Goal: Task Accomplishment & Management: Use online tool/utility

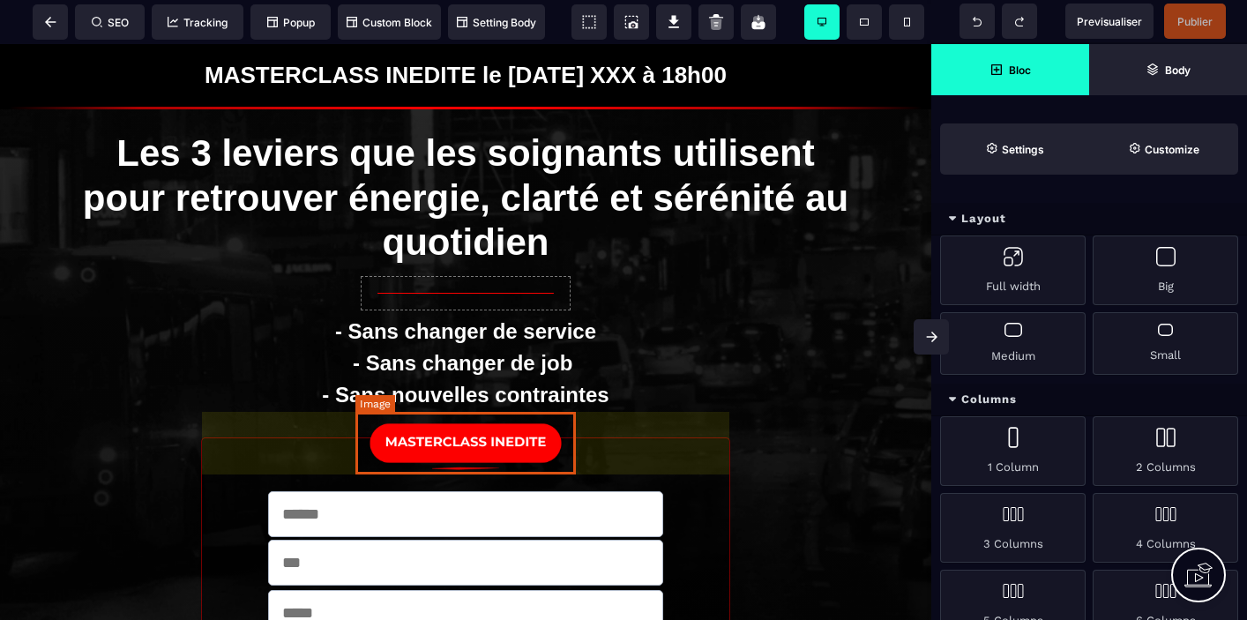
click at [524, 450] on img at bounding box center [465, 443] width 220 height 63
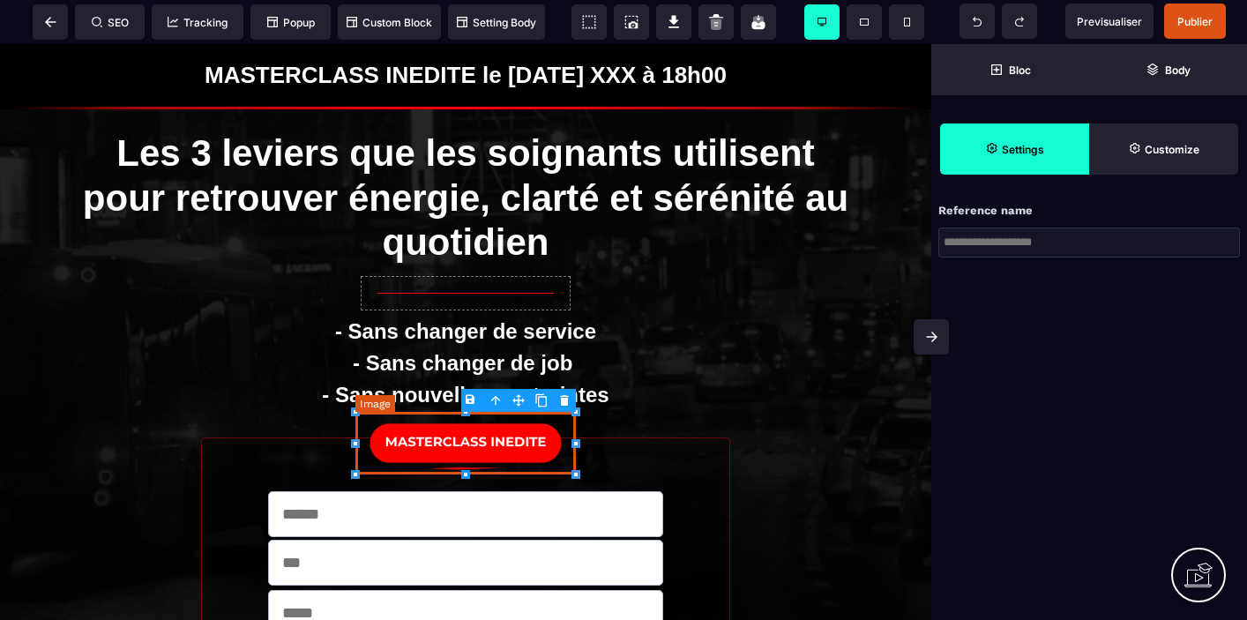
click at [499, 443] on img at bounding box center [465, 443] width 220 height 63
click at [549, 424] on img at bounding box center [465, 443] width 220 height 63
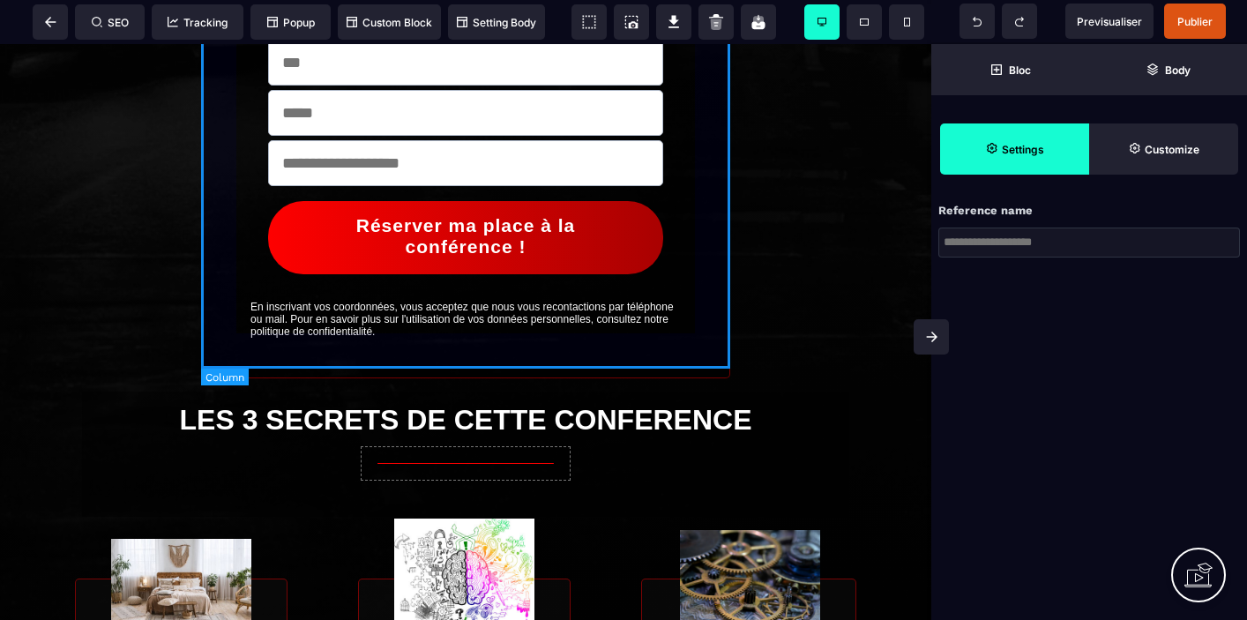
scroll to position [557, 0]
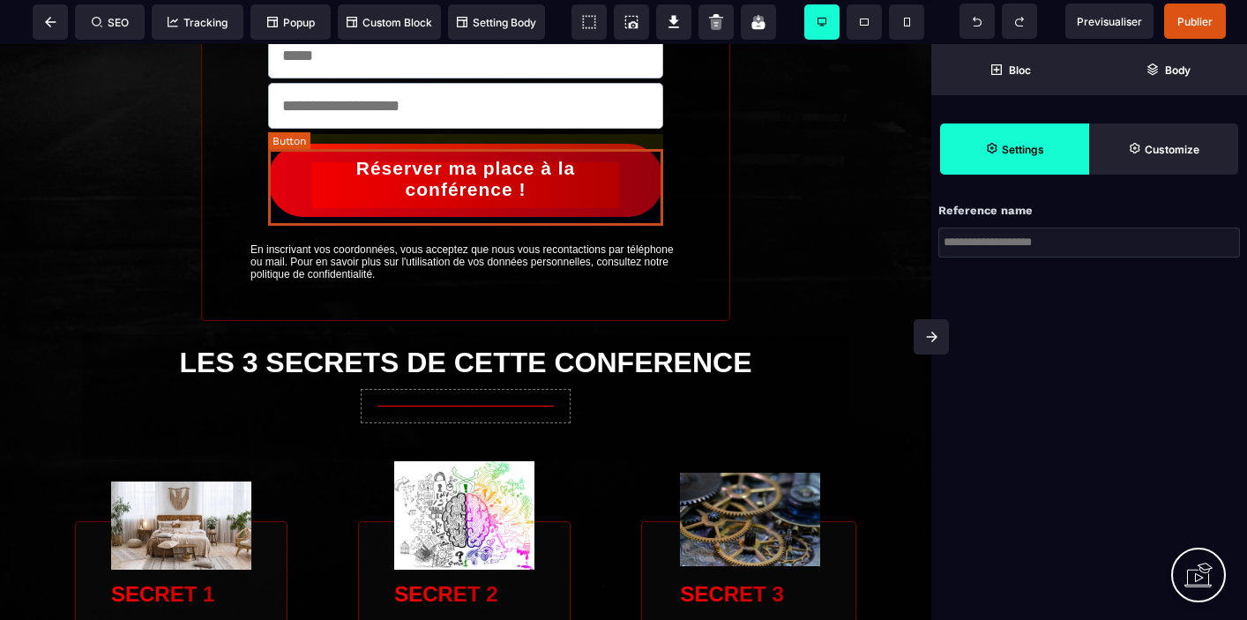
click at [581, 193] on div "Réserver ma place à la conférence !" at bounding box center [465, 179] width 307 height 42
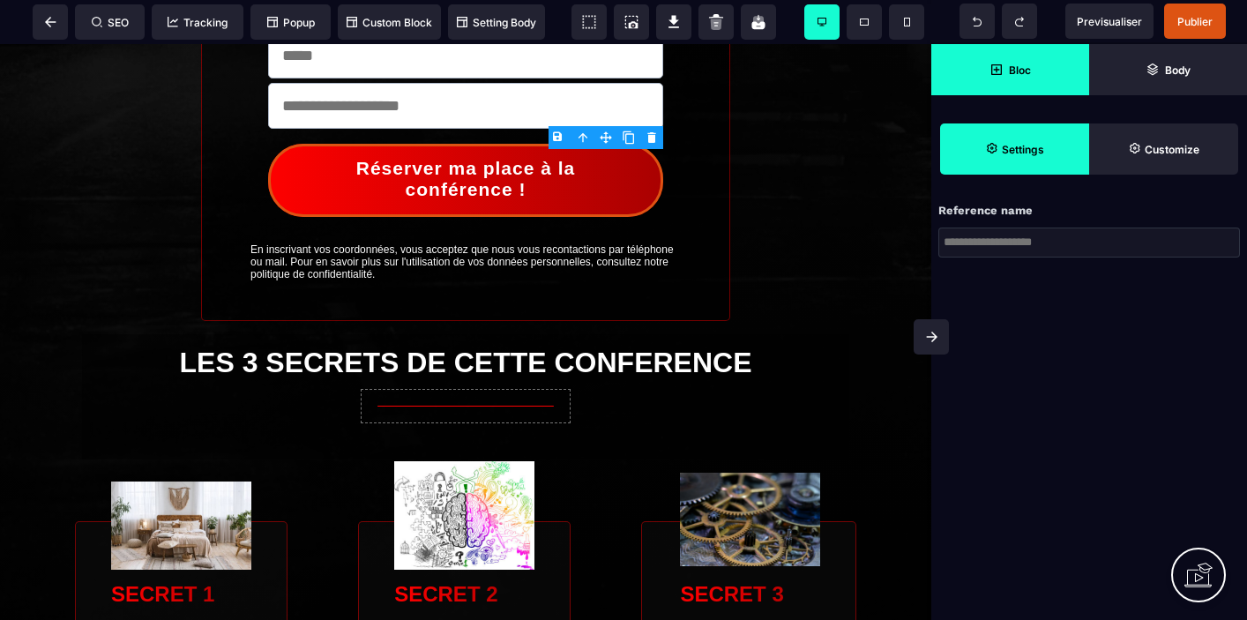
click at [1016, 75] on strong "Bloc" at bounding box center [1020, 69] width 22 height 13
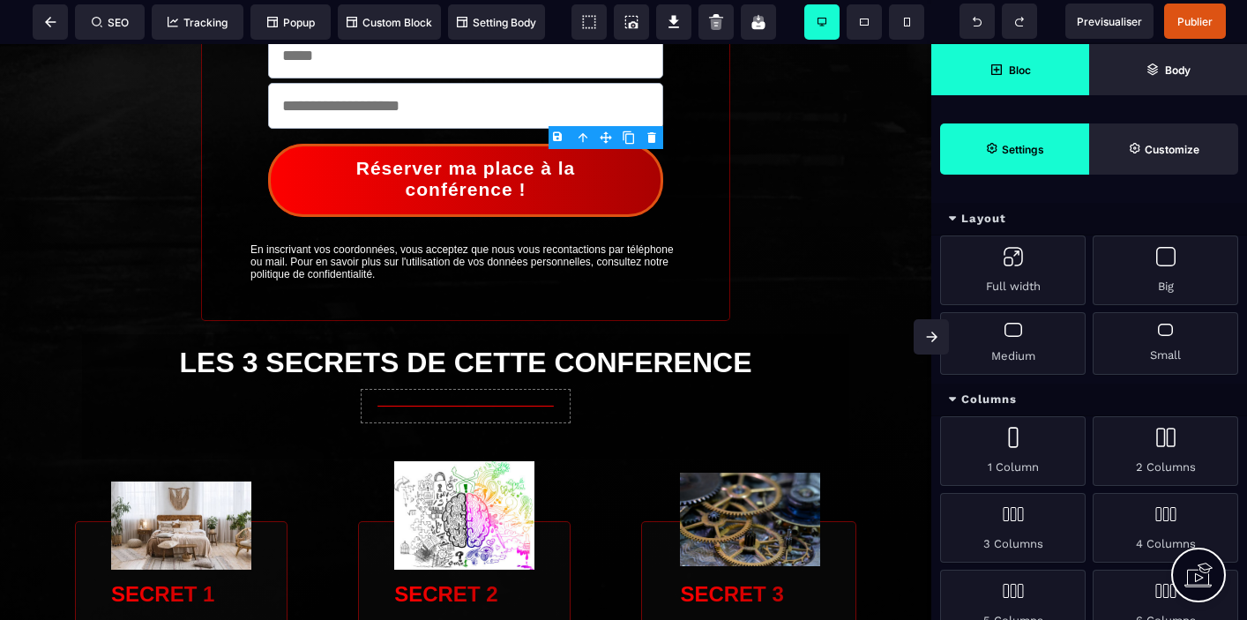
click at [1014, 157] on span "Settings" at bounding box center [1014, 148] width 149 height 51
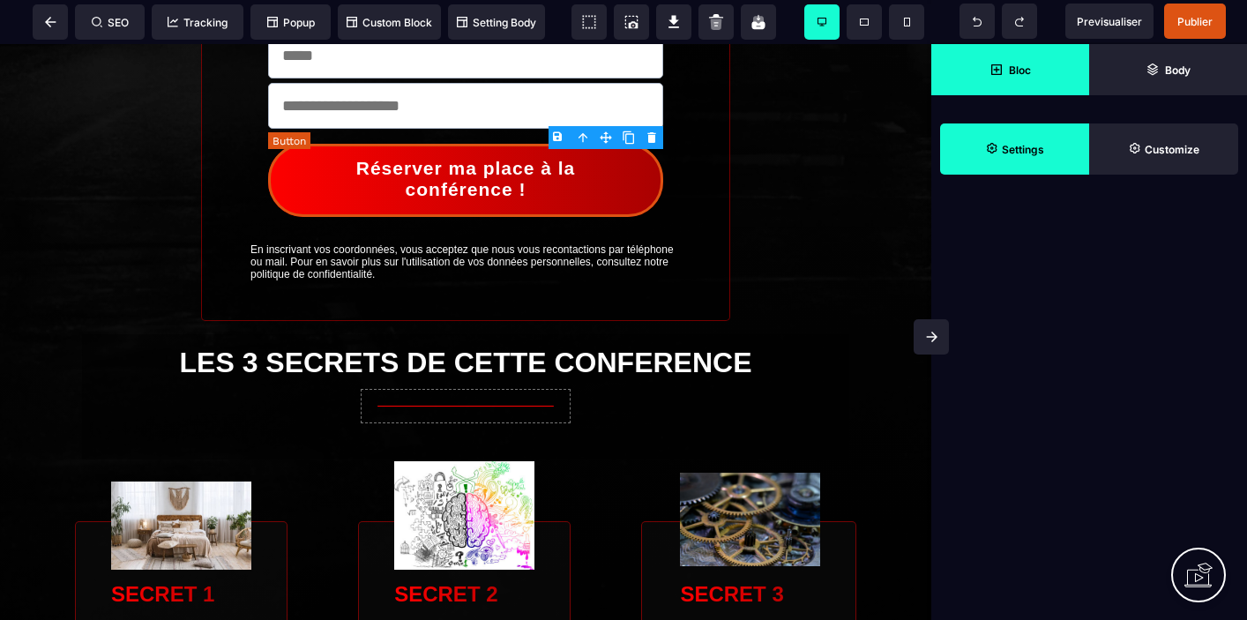
click at [613, 209] on button "Réserver ma place à la conférence !" at bounding box center [465, 180] width 395 height 73
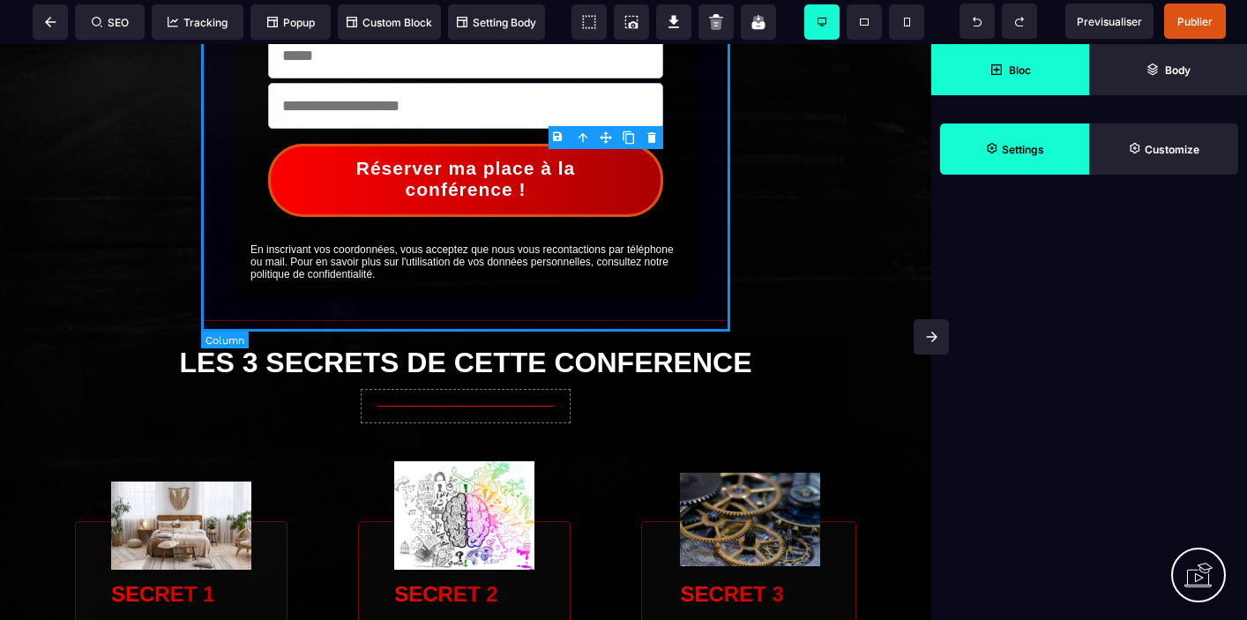
click at [668, 302] on form "Réserver ma place à la conférence ! En inscrivant vos coordonnées, vous accepte…" at bounding box center [465, 100] width 529 height 441
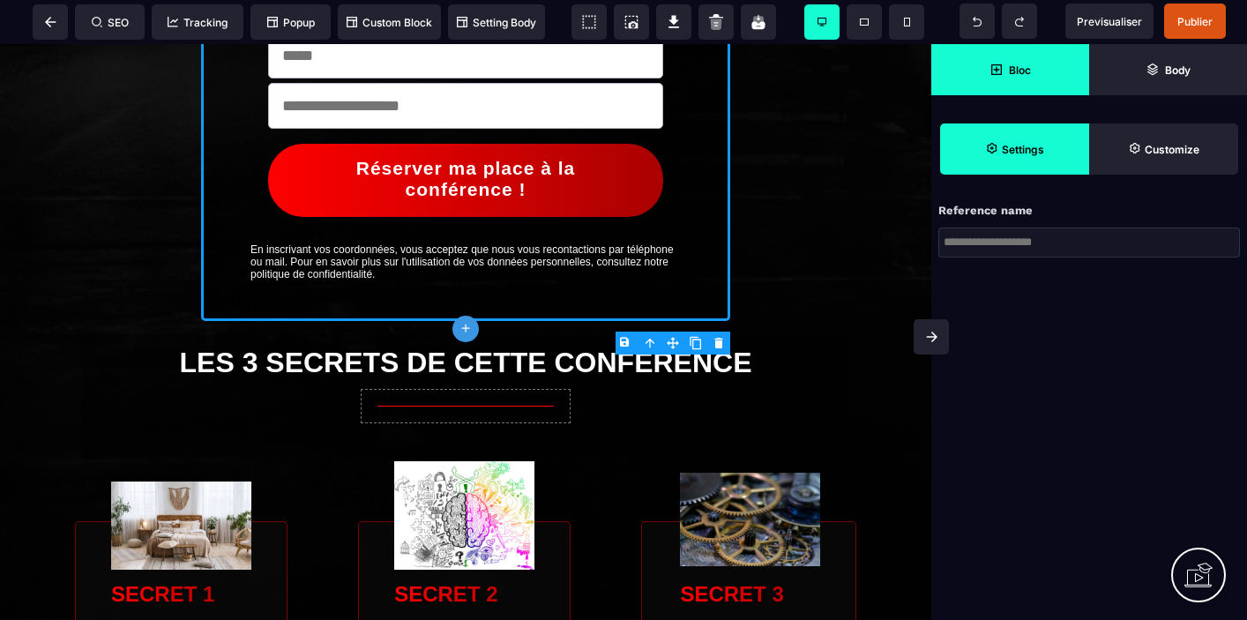
click at [929, 339] on icon at bounding box center [931, 337] width 11 height 11
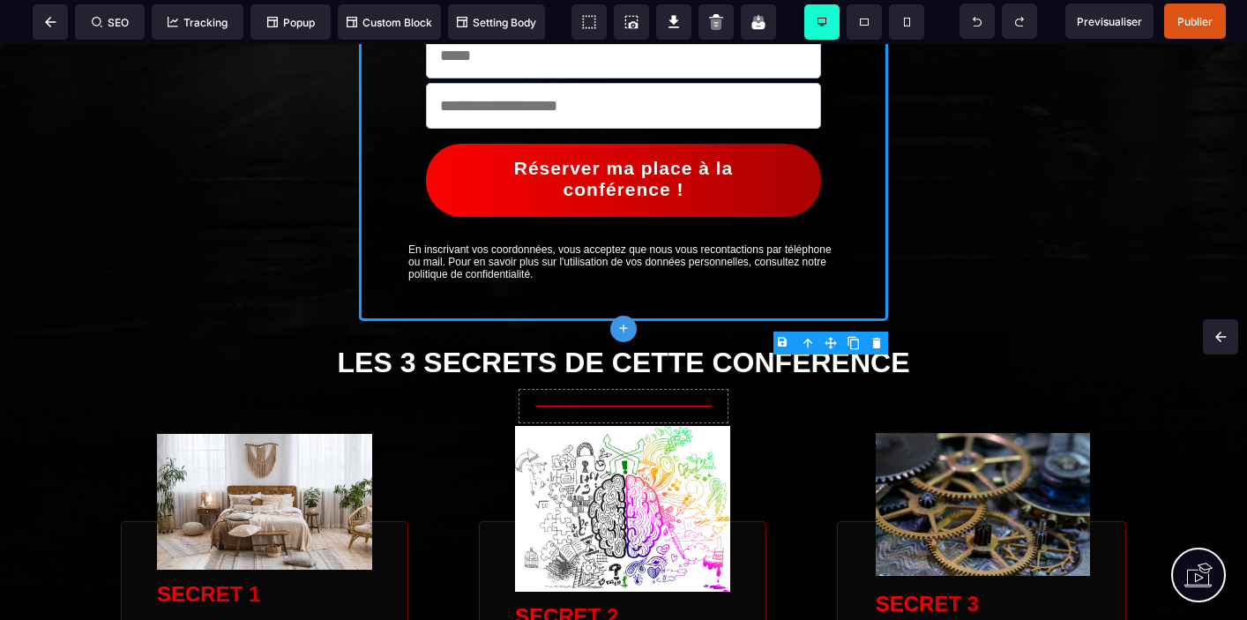
click at [1232, 334] on span at bounding box center [1220, 336] width 35 height 35
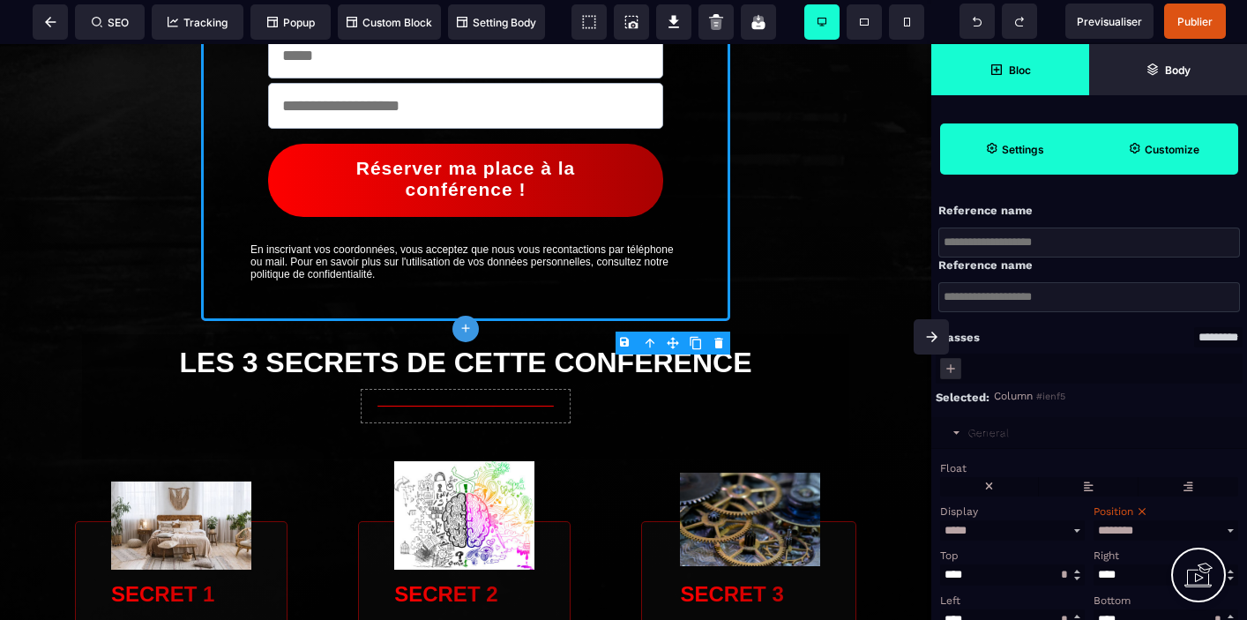
click at [1025, 138] on span "Settings" at bounding box center [1014, 148] width 149 height 51
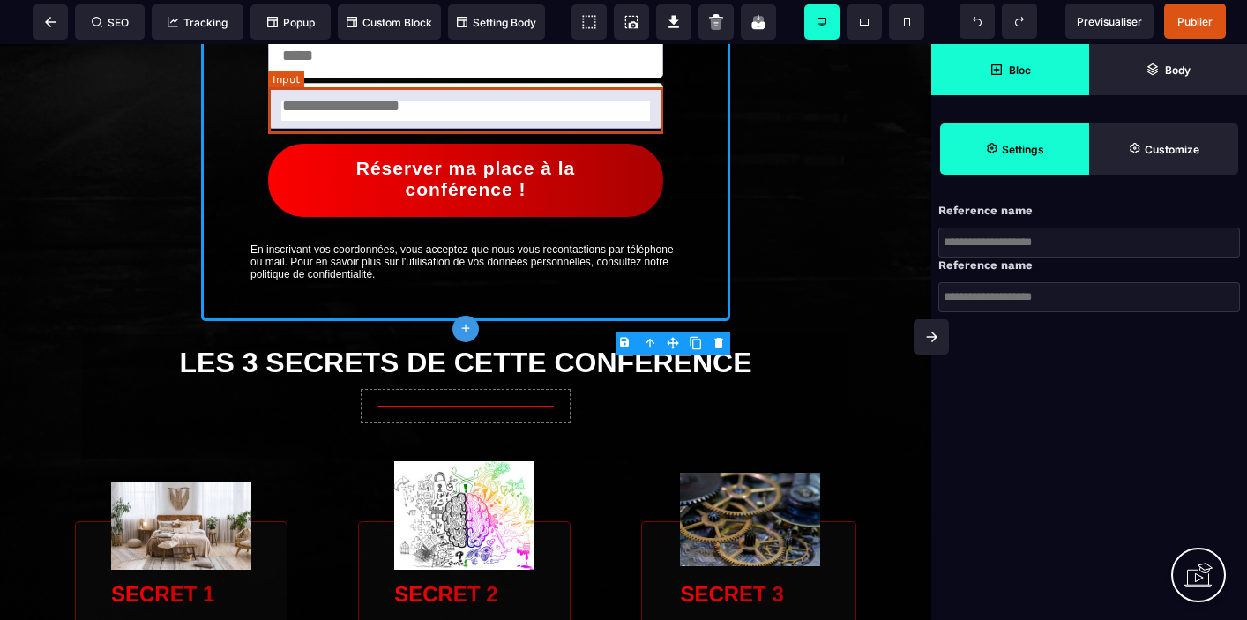
click at [526, 117] on input "tel" at bounding box center [465, 106] width 395 height 46
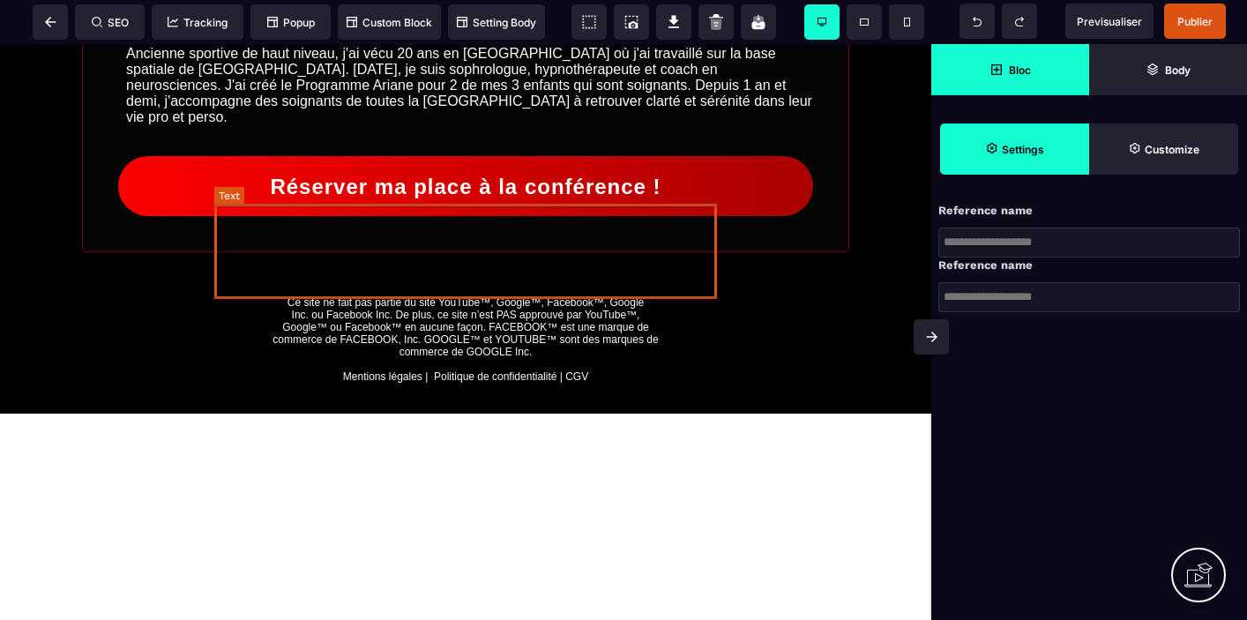
scroll to position [1458, 0]
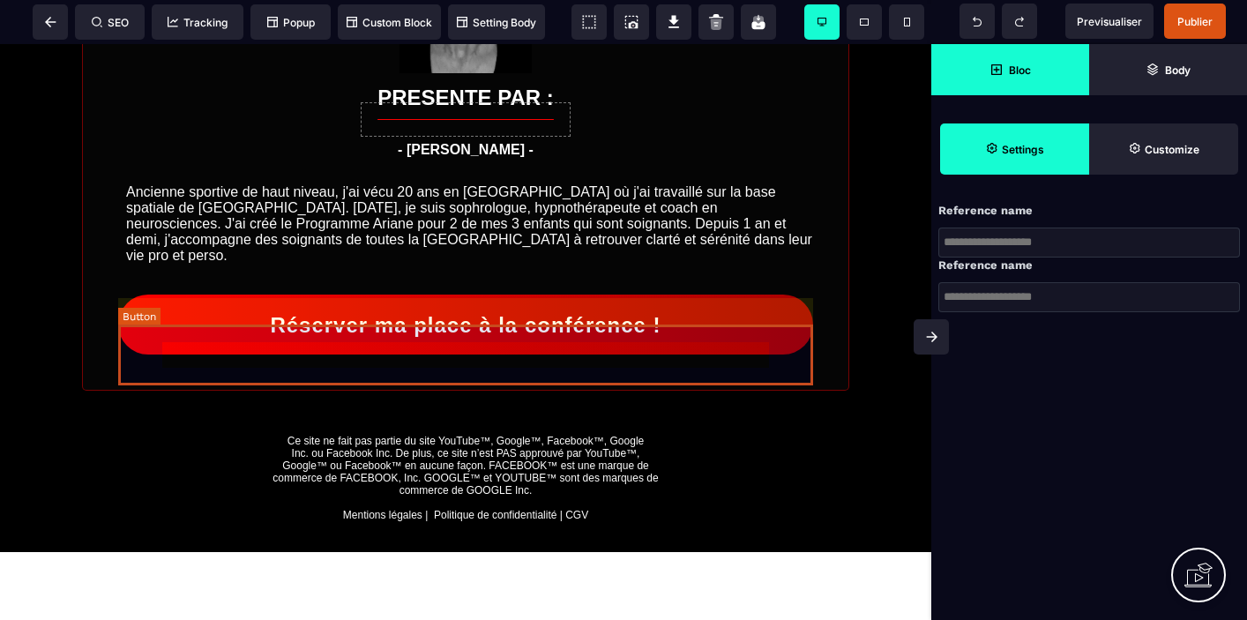
click at [645, 339] on div "Réserver ma place à la conférence !" at bounding box center [463, 326] width 390 height 25
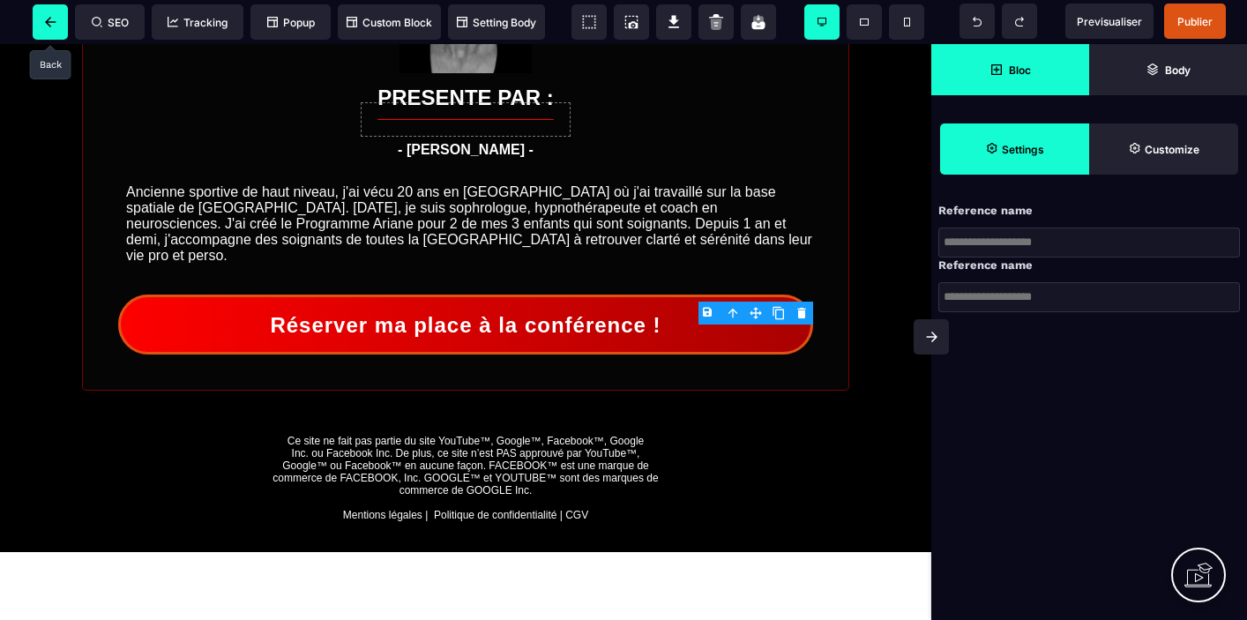
click at [50, 25] on icon at bounding box center [50, 22] width 11 height 11
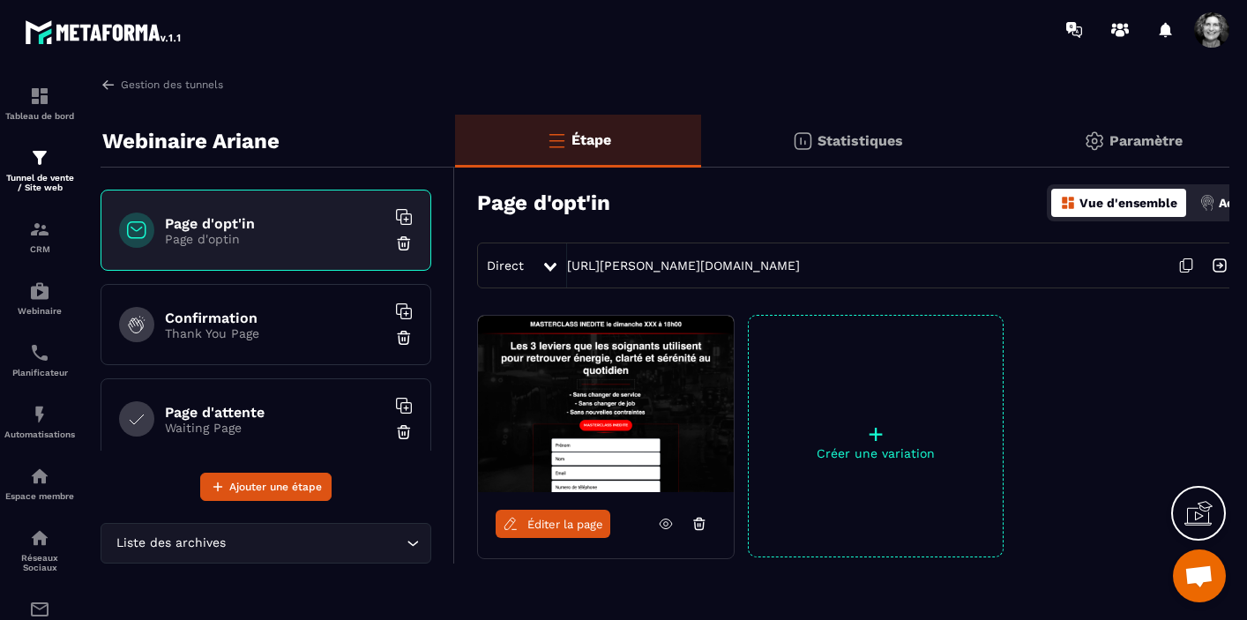
click at [233, 305] on div "Confirmation Thank You Page" at bounding box center [266, 324] width 331 height 81
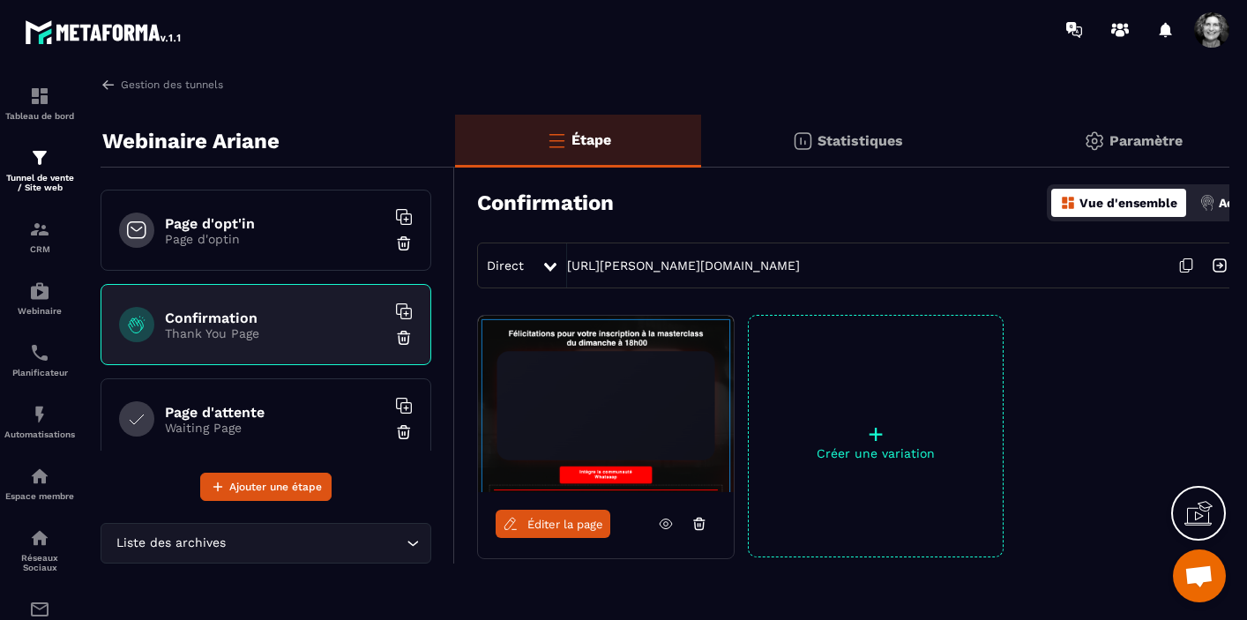
click at [572, 525] on span "Éditer la page" at bounding box center [565, 524] width 76 height 13
